Goal: Transaction & Acquisition: Purchase product/service

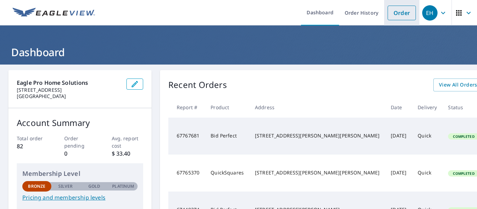
click at [219, 18] on link "Order" at bounding box center [402, 13] width 28 height 15
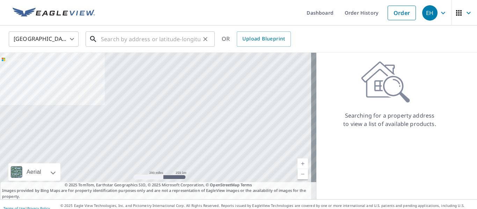
click at [162, 42] on input "text" at bounding box center [151, 39] width 100 height 20
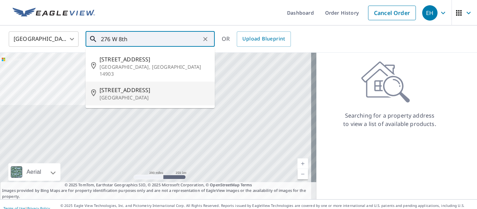
click at [127, 86] on span "[STREET_ADDRESS]" at bounding box center [155, 90] width 110 height 8
type input "[STREET_ADDRESS]"
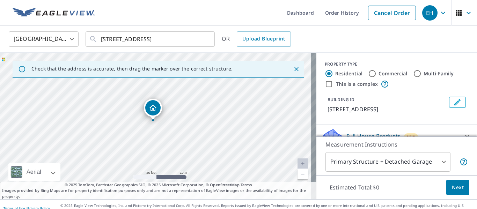
click at [148, 121] on div "[STREET_ADDRESS]" at bounding box center [158, 126] width 317 height 147
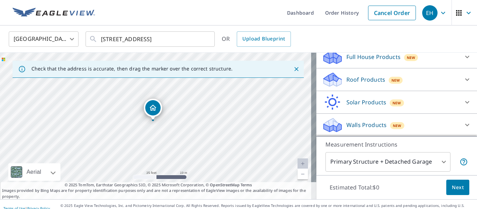
click at [219, 190] on span "Next" at bounding box center [458, 187] width 12 height 9
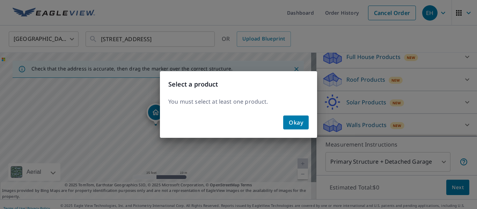
click at [219, 122] on span "Okay" at bounding box center [296, 123] width 14 height 10
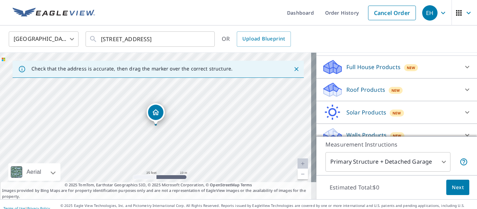
scroll to position [79, 0]
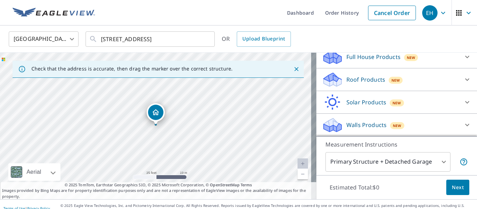
click at [219, 77] on icon at bounding box center [467, 79] width 8 height 8
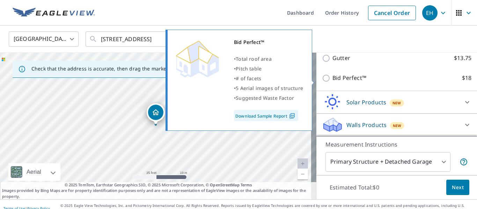
scroll to position [123, 0]
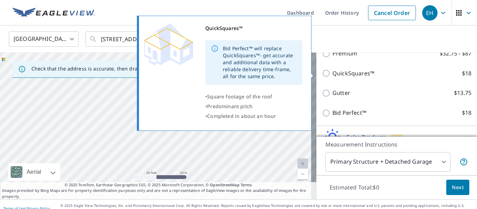
click at [219, 76] on p "QuickSquares™" at bounding box center [354, 73] width 42 height 9
click at [219, 76] on input "QuickSquares™ $18" at bounding box center [327, 73] width 10 height 8
checkbox input "true"
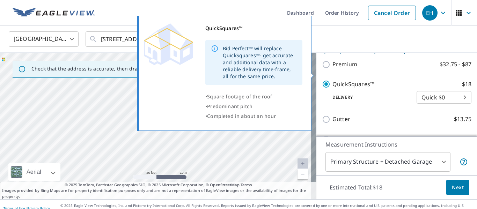
scroll to position [134, 0]
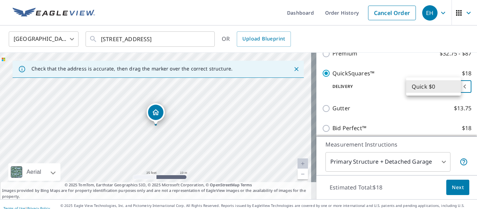
click at [219, 87] on body "EH EH Dashboard Order History Cancel Order EH United States [GEOGRAPHIC_DATA] ​…" at bounding box center [238, 104] width 477 height 209
click at [219, 89] on li "Quick $0" at bounding box center [433, 86] width 55 height 13
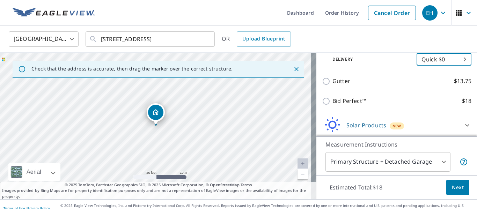
scroll to position [169, 0]
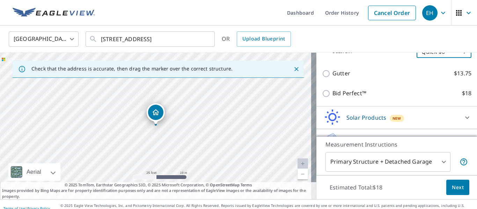
click at [219, 194] on button "Next" at bounding box center [457, 188] width 23 height 16
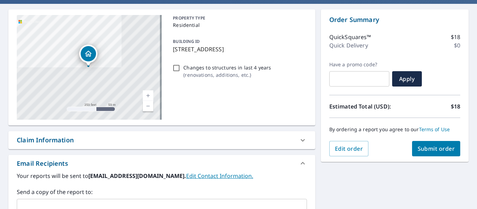
scroll to position [70, 0]
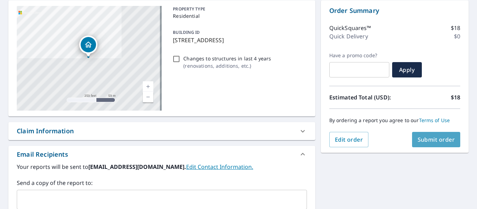
click at [219, 139] on span "Submit order" at bounding box center [436, 140] width 37 height 8
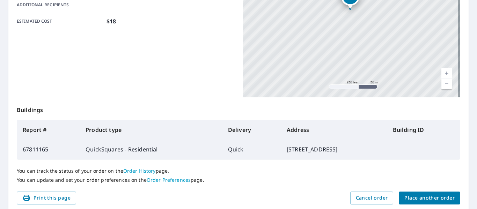
scroll to position [202, 0]
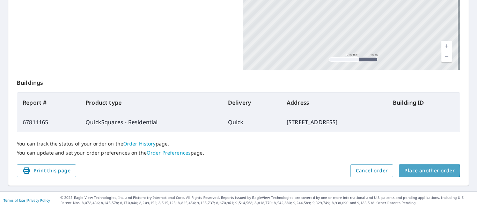
click at [219, 170] on span "Place another order" at bounding box center [430, 171] width 50 height 9
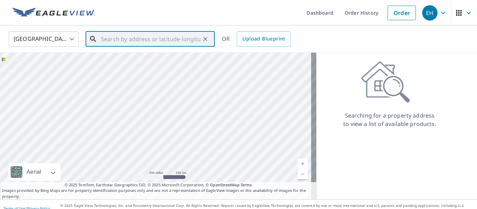
click at [157, 36] on input "text" at bounding box center [151, 39] width 100 height 20
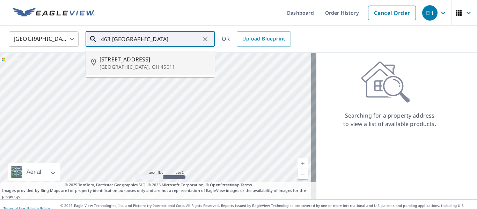
click at [131, 65] on p "[GEOGRAPHIC_DATA], OH 45011" at bounding box center [155, 67] width 110 height 7
type input "[STREET_ADDRESS]"
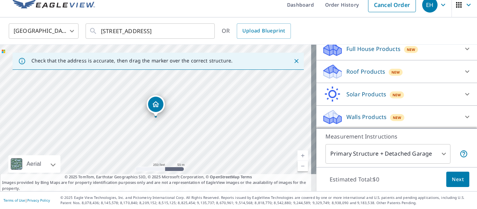
scroll to position [44, 0]
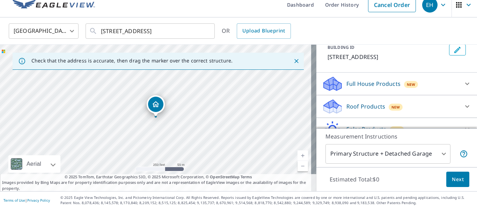
click at [219, 106] on div "Roof Products New" at bounding box center [390, 107] width 137 height 16
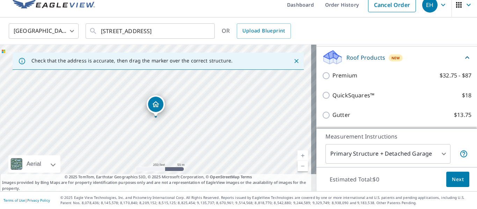
scroll to position [114, 0]
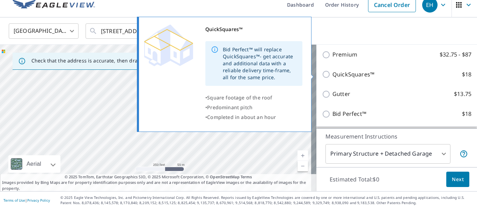
click at [219, 77] on p "QuickSquares™" at bounding box center [354, 74] width 42 height 9
click at [219, 77] on input "QuickSquares™ $18" at bounding box center [327, 74] width 10 height 8
checkbox input "true"
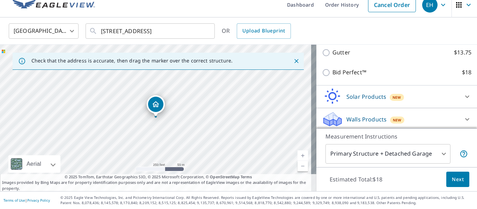
scroll to position [184, 0]
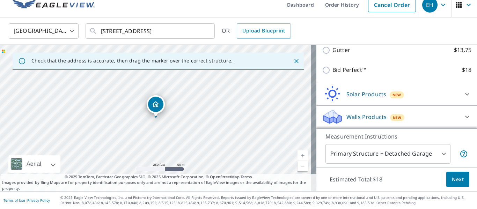
click at [219, 183] on span "Next" at bounding box center [458, 179] width 12 height 9
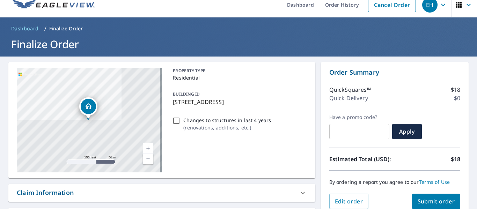
scroll to position [43, 0]
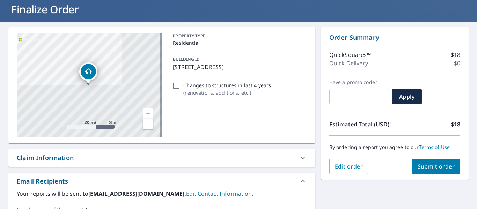
click at [219, 165] on span "Submit order" at bounding box center [436, 167] width 37 height 8
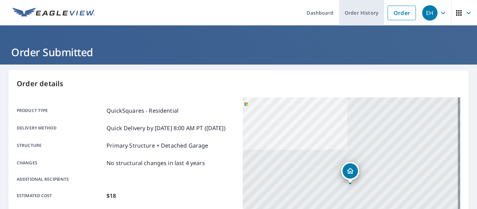
click at [219, 14] on link "Order History" at bounding box center [361, 13] width 45 height 26
